Goal: Task Accomplishment & Management: Use online tool/utility

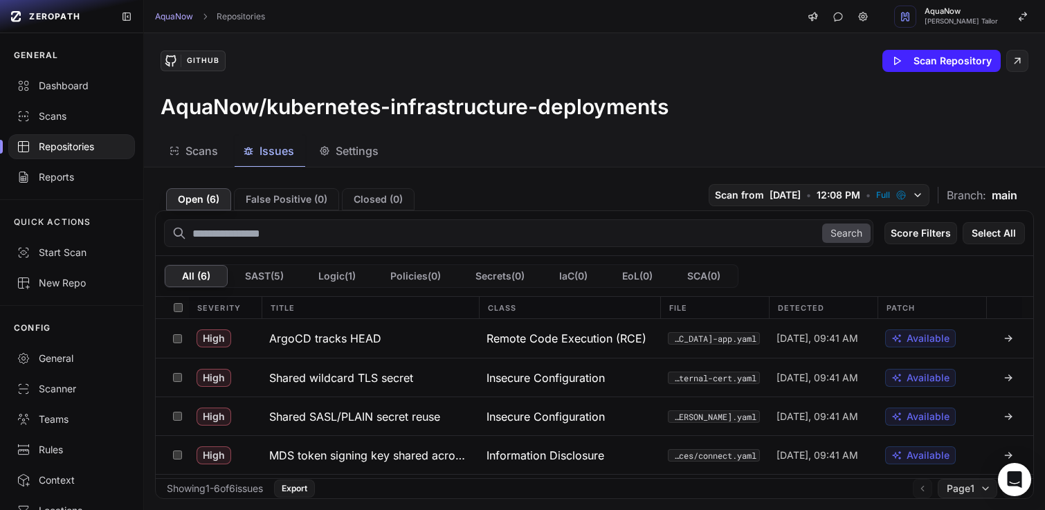
click at [456, 23] on div "AquaNow Repositories AquaNow [PERSON_NAME] Tailor" at bounding box center [594, 16] width 901 height 33
click at [458, 30] on div "AquaNow Repositories AquaNow [PERSON_NAME] Tailor" at bounding box center [594, 16] width 901 height 33
click at [550, 143] on div "Scans Issues Settings" at bounding box center [578, 151] width 868 height 31
click at [55, 141] on div "Repositories" at bounding box center [72, 147] width 110 height 14
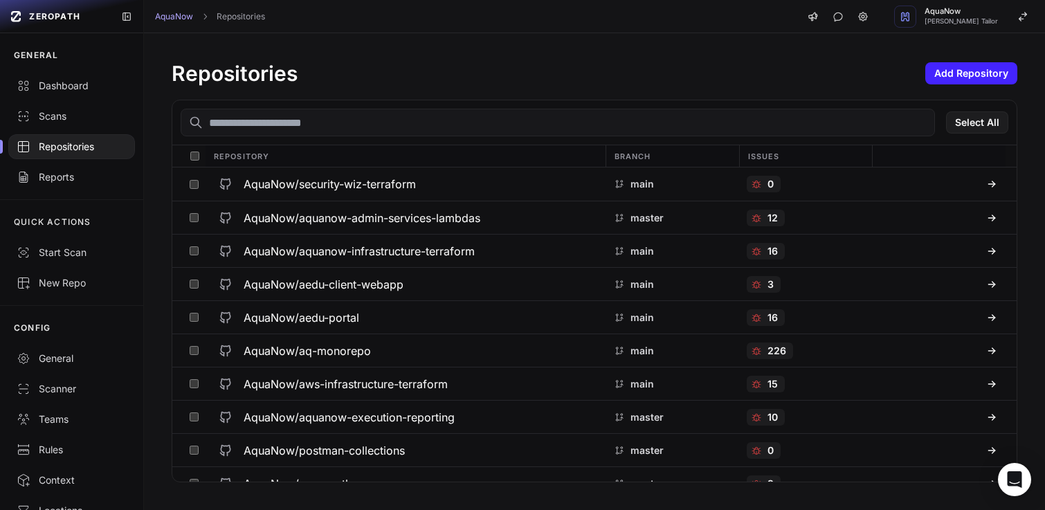
click at [471, 37] on div "Repositories Add Repository Select All Repository Branch Issues AquaNow/securit…" at bounding box center [594, 271] width 901 height 477
click at [81, 111] on div "Scans" at bounding box center [72, 116] width 110 height 14
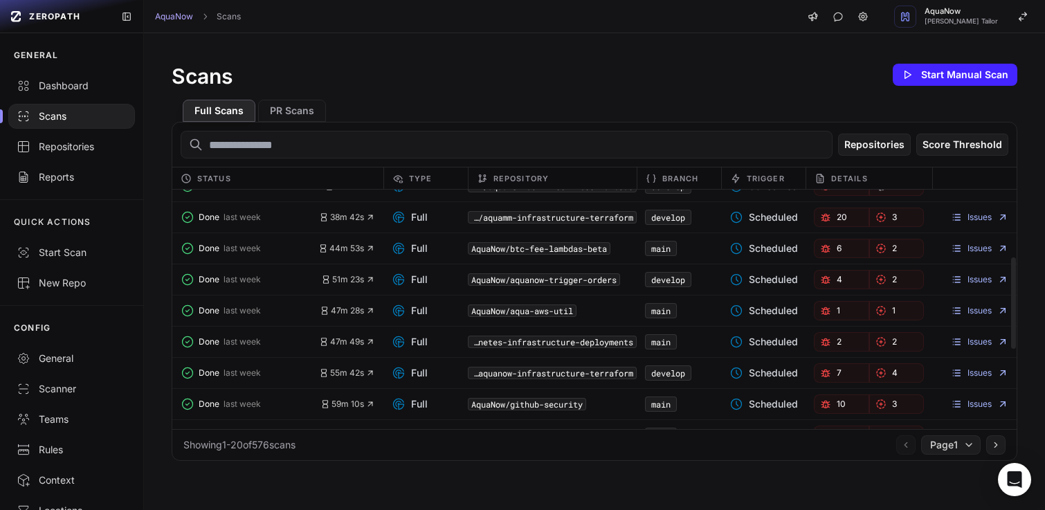
scroll to position [177, 0]
click at [980, 312] on link "Issues" at bounding box center [979, 308] width 57 height 11
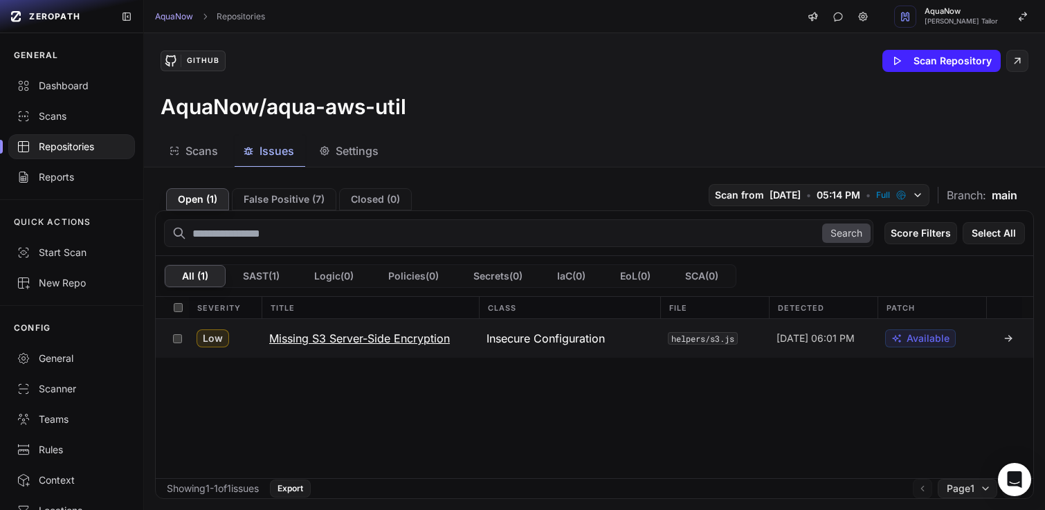
click at [258, 338] on div "Low" at bounding box center [224, 338] width 73 height 39
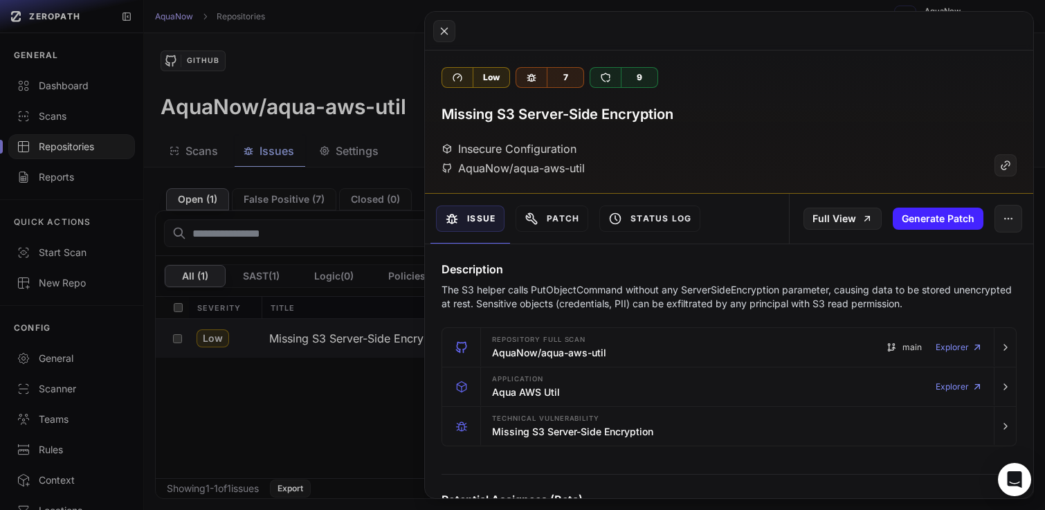
click at [327, 50] on button at bounding box center [522, 255] width 1045 height 510
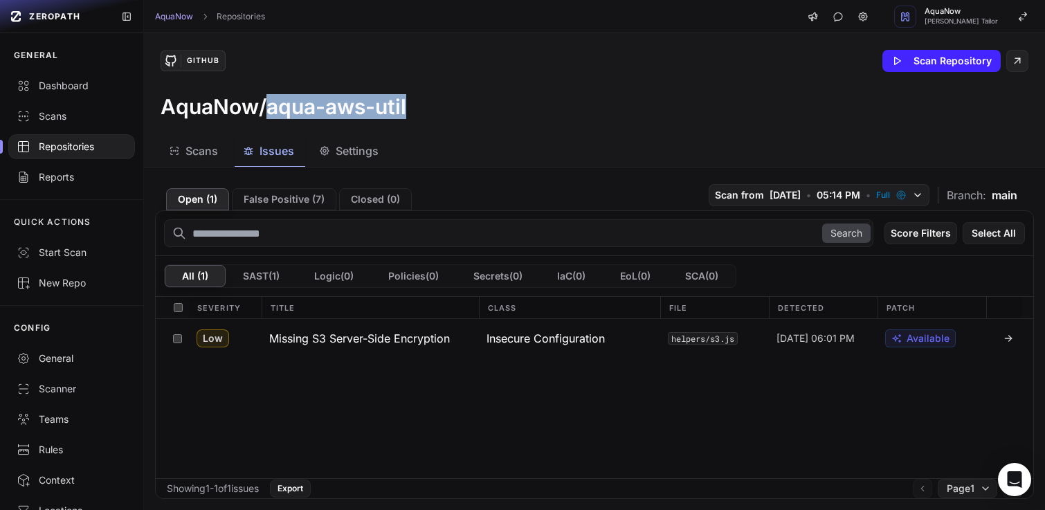
drag, startPoint x: 408, startPoint y: 111, endPoint x: 271, endPoint y: 108, distance: 137.8
click at [271, 108] on div "AquaNow/aqua-aws-util" at bounding box center [595, 106] width 868 height 25
copy h3 "aqua-aws-util"
click at [298, 199] on button "False Positive ( 7 )" at bounding box center [284, 199] width 105 height 22
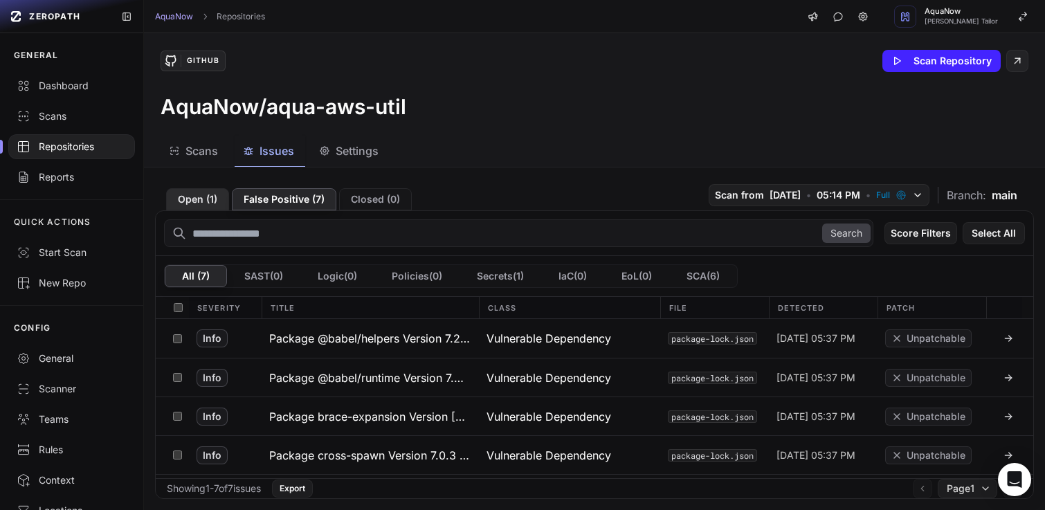
click at [192, 198] on button "Open ( 1 )" at bounding box center [197, 199] width 63 height 22
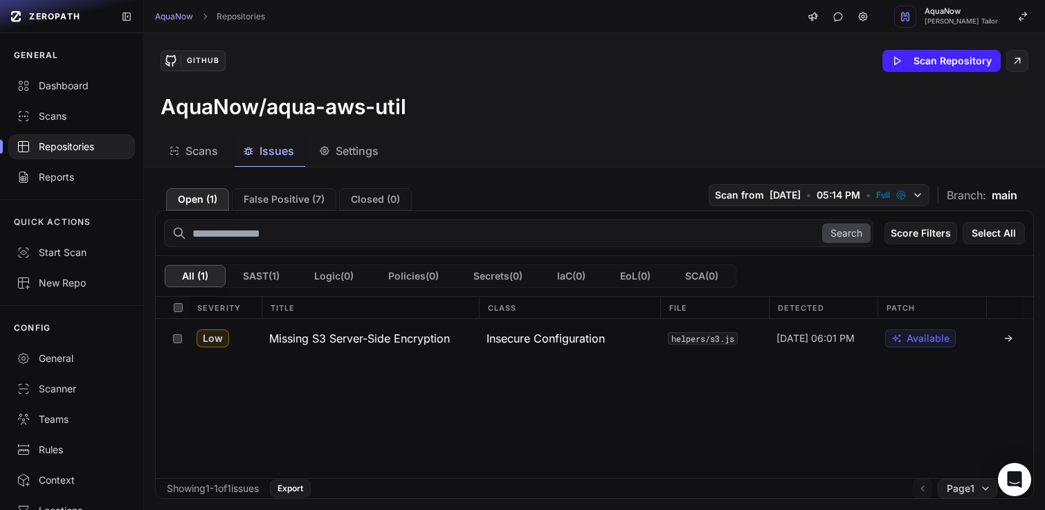
click at [528, 118] on div "AquaNow/aqua-aws-util" at bounding box center [595, 106] width 868 height 25
click at [496, 409] on div "Low Missing S3 Server-Side Encryption Insecure Configuration helpers/s3.js [DAT…" at bounding box center [595, 398] width 878 height 159
click at [475, 411] on div "Low Missing S3 Server-Side Encryption Insecure Configuration helpers/s3.js [DAT…" at bounding box center [595, 398] width 878 height 159
drag, startPoint x: 416, startPoint y: 106, endPoint x: 270, endPoint y: 109, distance: 146.1
click at [270, 109] on div "AquaNow/aqua-aws-util" at bounding box center [595, 106] width 868 height 25
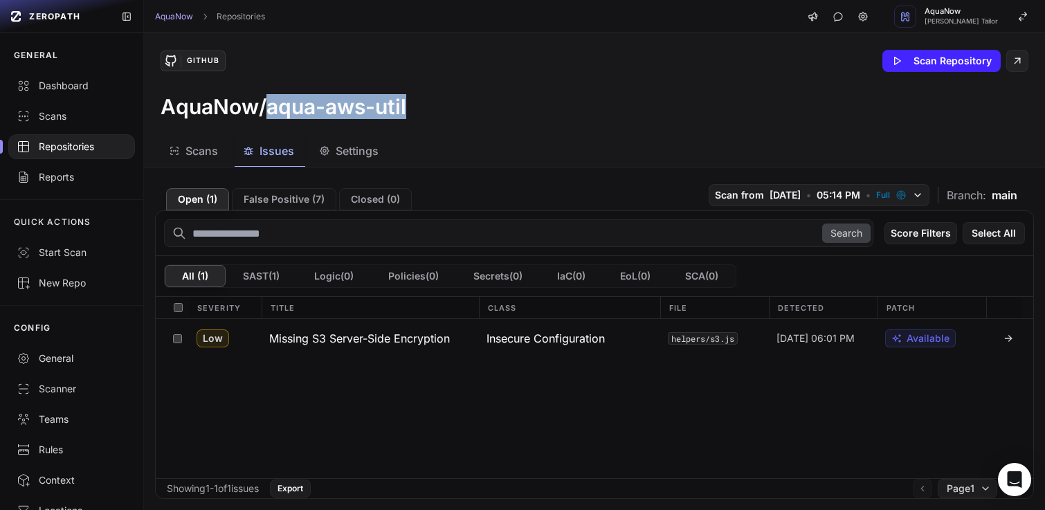
copy h3 "aqua-aws-util"
click at [55, 114] on div "Scans" at bounding box center [72, 116] width 110 height 14
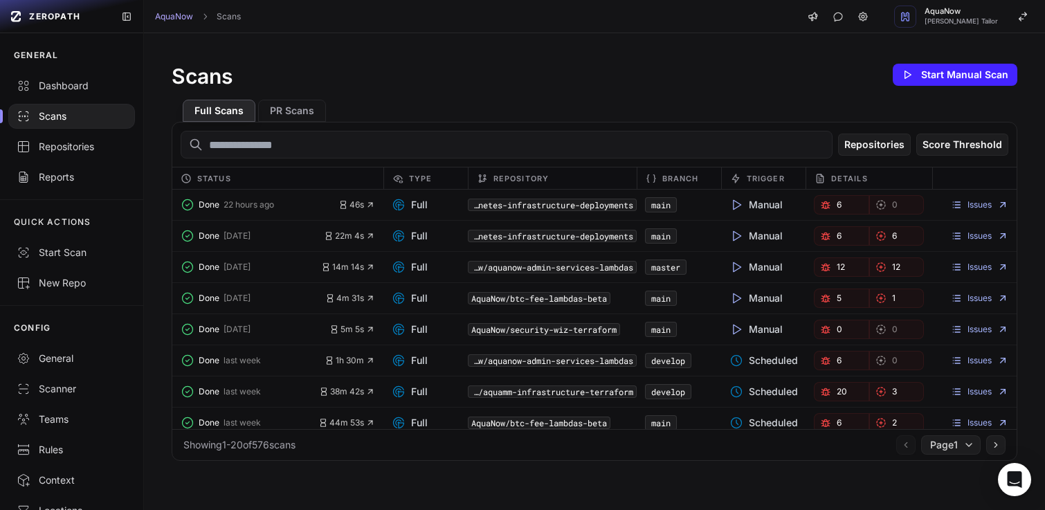
click at [402, 147] on input "text" at bounding box center [507, 145] width 652 height 28
paste input "**********"
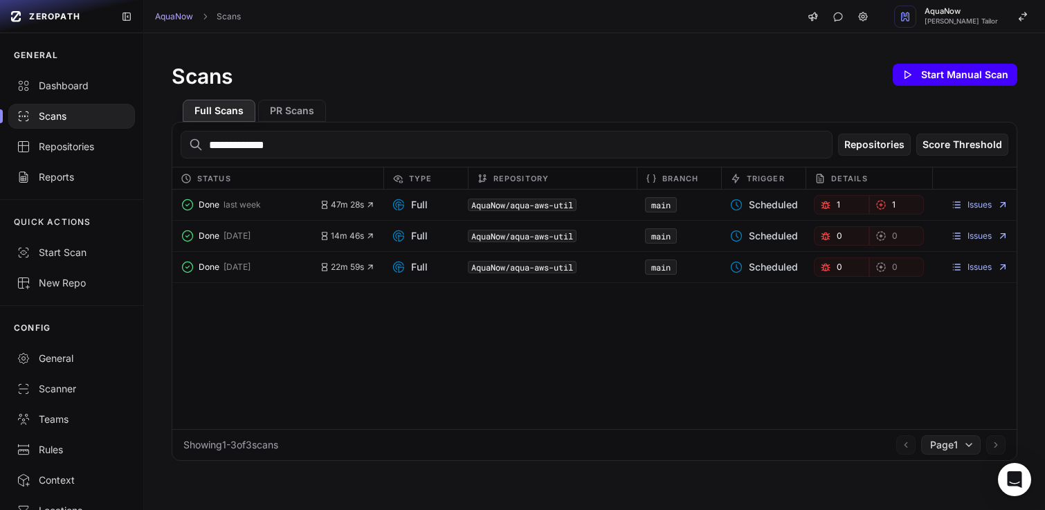
type input "**********"
click at [908, 74] on button "Start Manual Scan" at bounding box center [955, 75] width 125 height 22
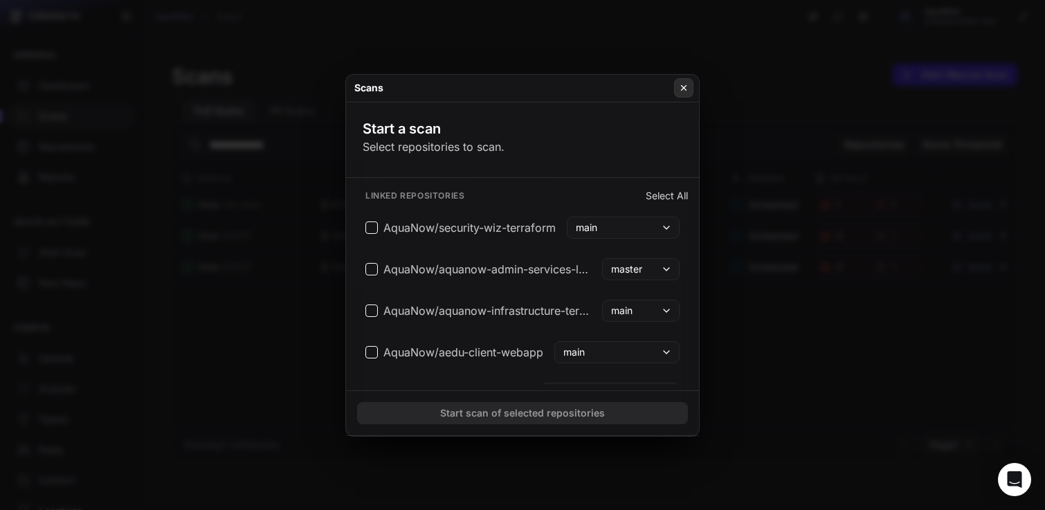
click at [688, 90] on icon at bounding box center [684, 87] width 10 height 11
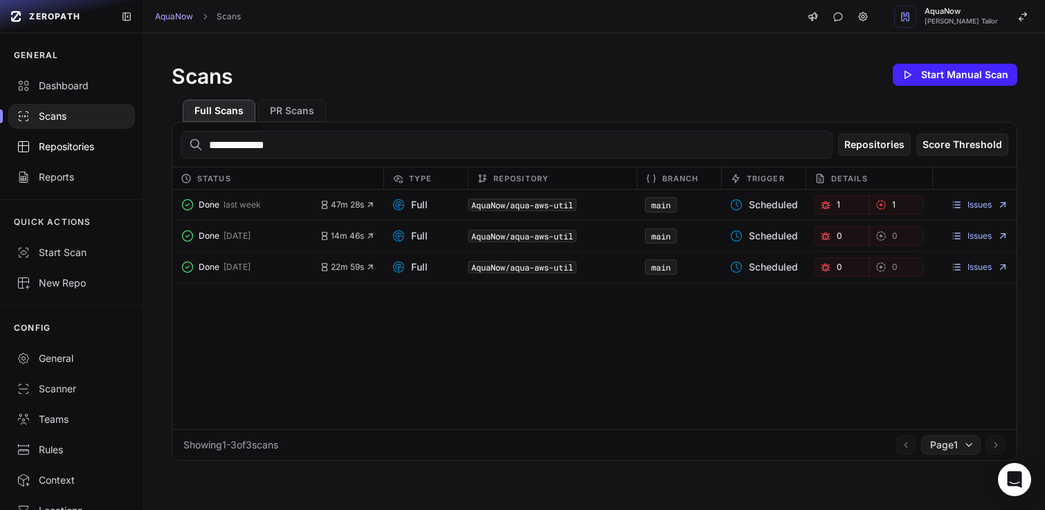
click at [48, 151] on div "Repositories" at bounding box center [72, 147] width 110 height 14
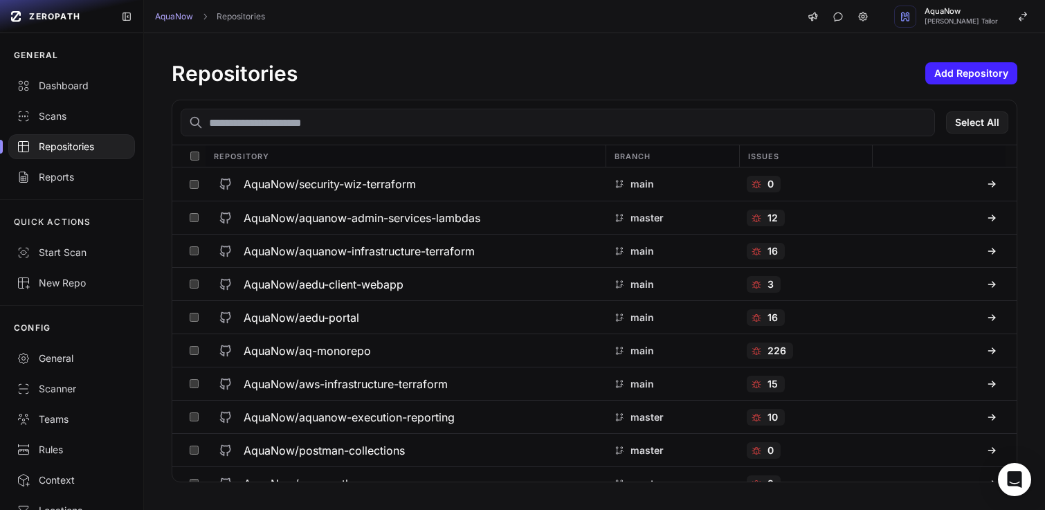
click at [305, 125] on input "text" at bounding box center [558, 123] width 755 height 28
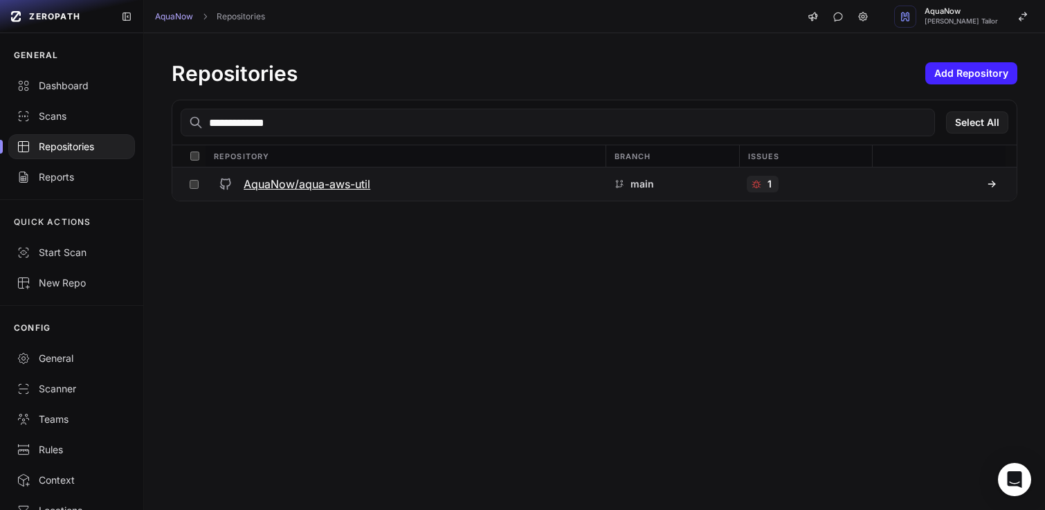
type input "**********"
click at [976, 120] on button "Action" at bounding box center [979, 122] width 60 height 22
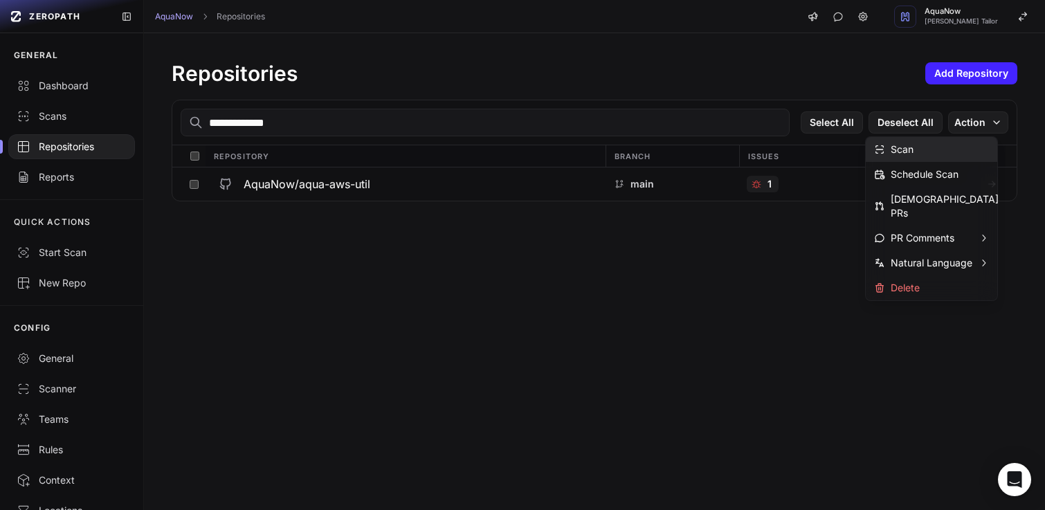
click at [942, 143] on div "Scan" at bounding box center [932, 149] width 132 height 25
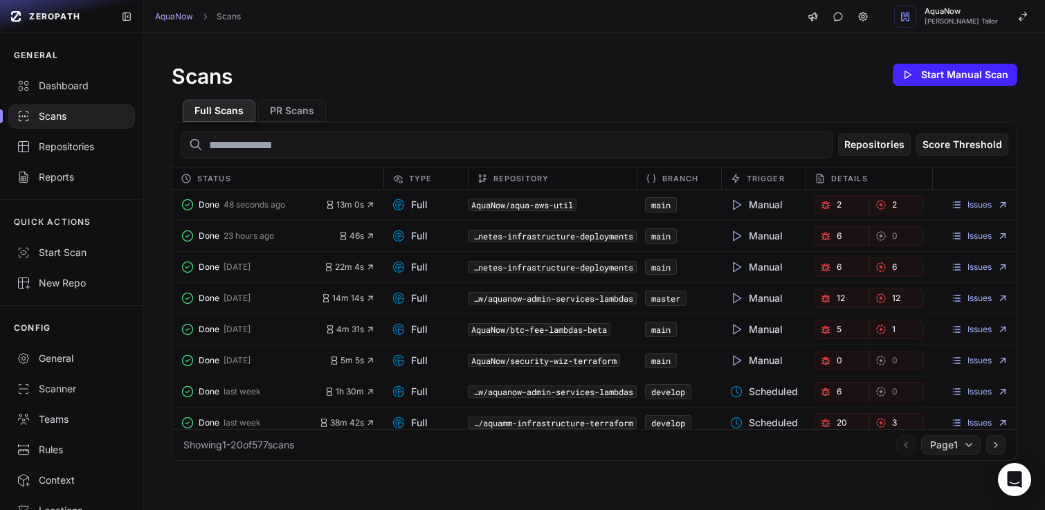
click at [322, 149] on input "text" at bounding box center [507, 145] width 652 height 28
paste input "**********"
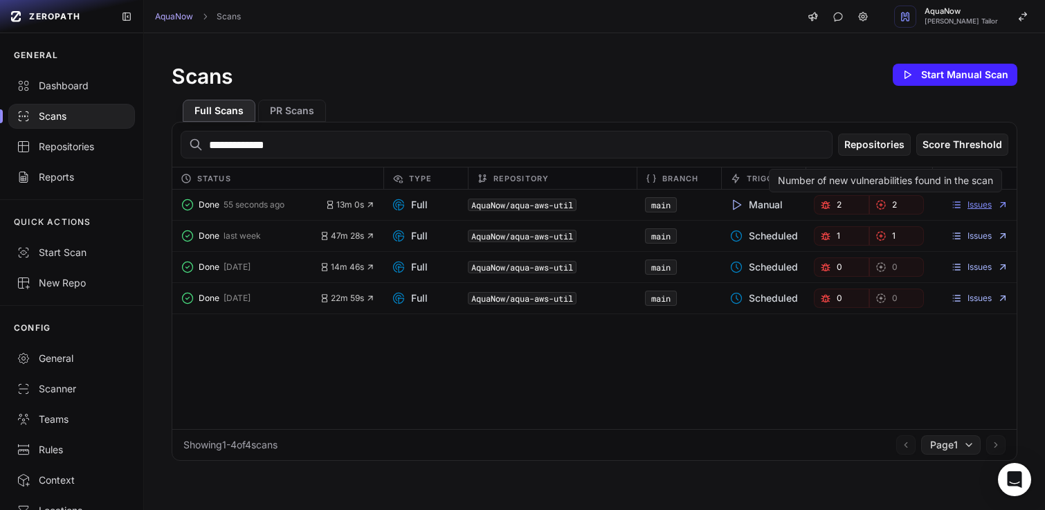
type input "**********"
click at [963, 201] on link "Issues" at bounding box center [979, 204] width 57 height 11
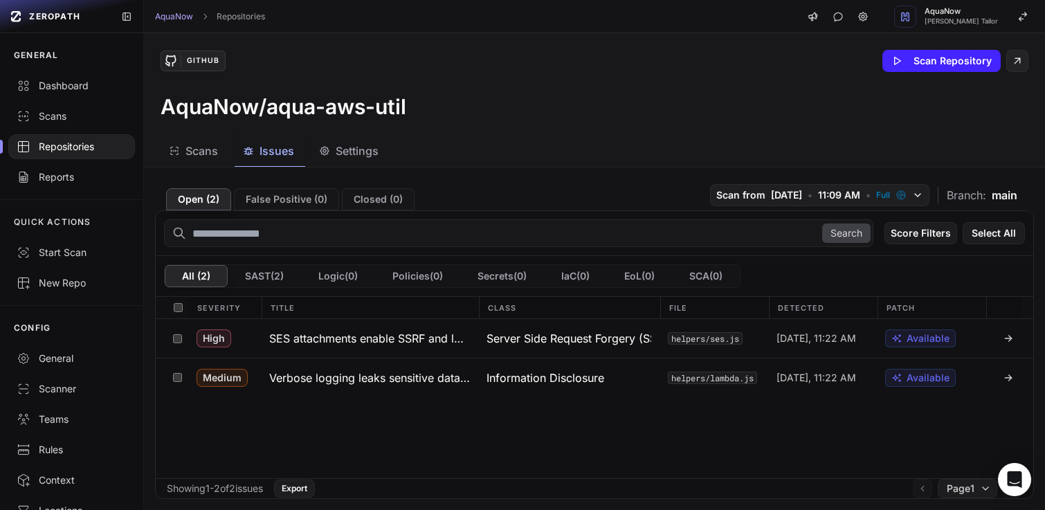
click at [513, 189] on div "Open ( 2 ) False Positive ( 0 ) Closed ( 0 ) Scan from 8/26/2025 • 11:09 AM • F…" at bounding box center [594, 195] width 879 height 32
click at [481, 139] on div "Scans Issues Settings" at bounding box center [578, 151] width 868 height 31
click at [475, 439] on div "High SES attachments enable SSRF and local file read Server Side Request Forger…" at bounding box center [595, 398] width 878 height 159
click at [492, 89] on div "GitHub Scan Repository AquaNow/aqua-aws-util" at bounding box center [594, 84] width 901 height 102
click at [507, 116] on div "AquaNow/aqua-aws-util" at bounding box center [595, 106] width 868 height 25
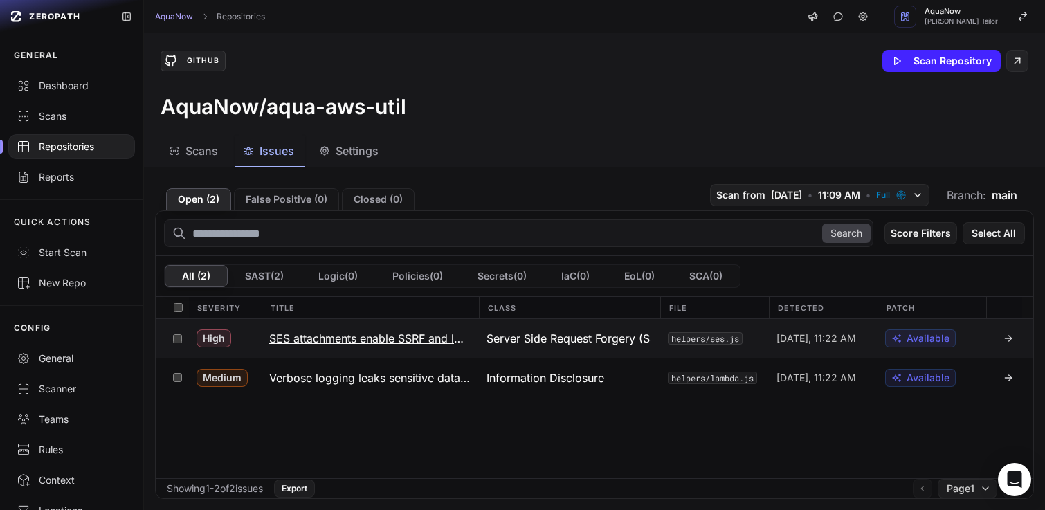
click at [255, 337] on div "High" at bounding box center [224, 338] width 73 height 39
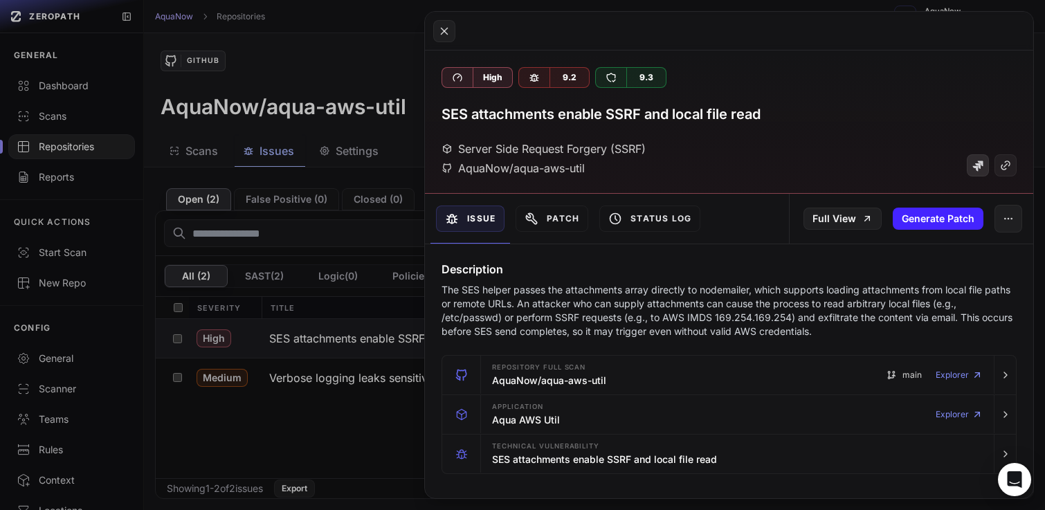
click at [973, 163] on icon at bounding box center [978, 166] width 11 height 11
click at [310, 397] on button at bounding box center [522, 255] width 1045 height 510
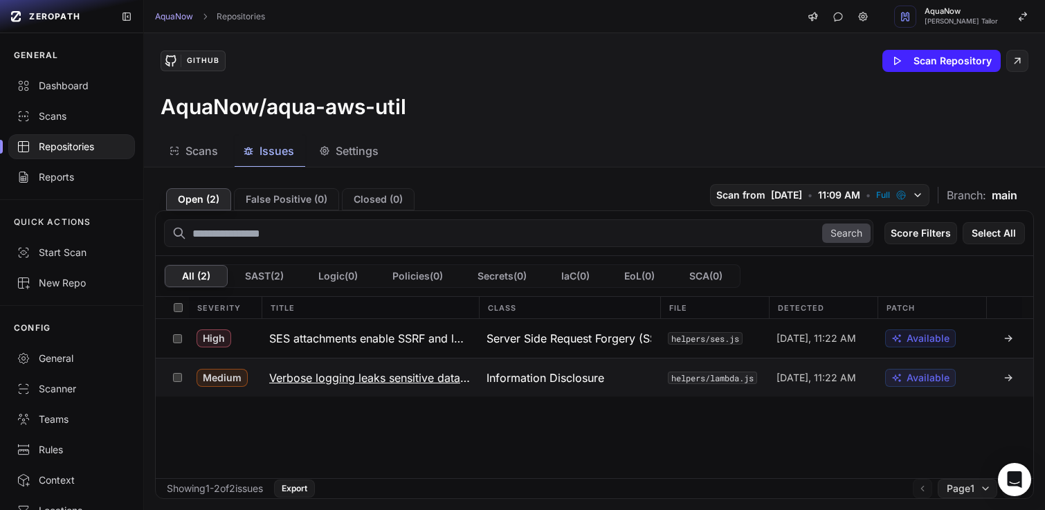
click at [258, 381] on div "Medium" at bounding box center [224, 378] width 73 height 38
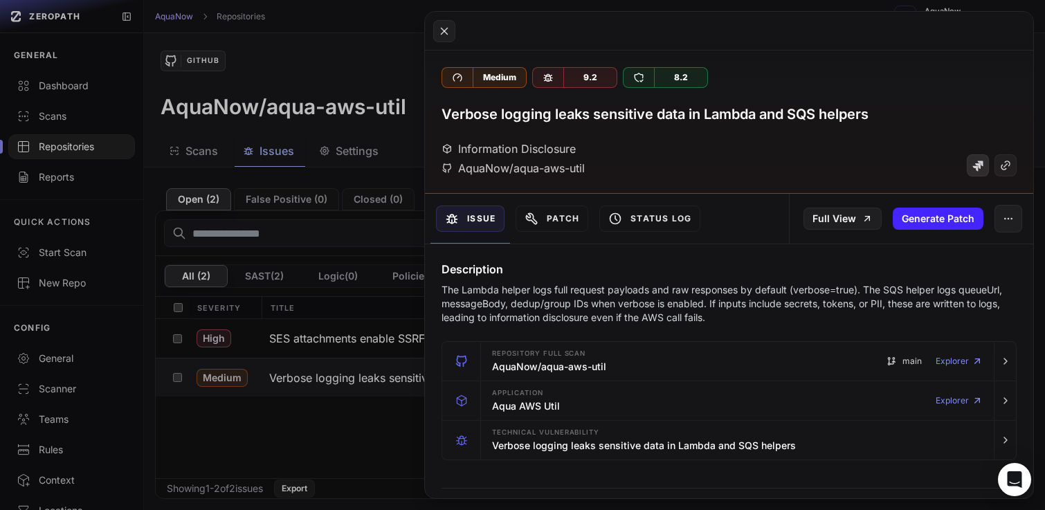
click at [973, 164] on icon at bounding box center [978, 166] width 11 height 11
click at [333, 45] on button at bounding box center [522, 255] width 1045 height 510
